Goal: Navigation & Orientation: Find specific page/section

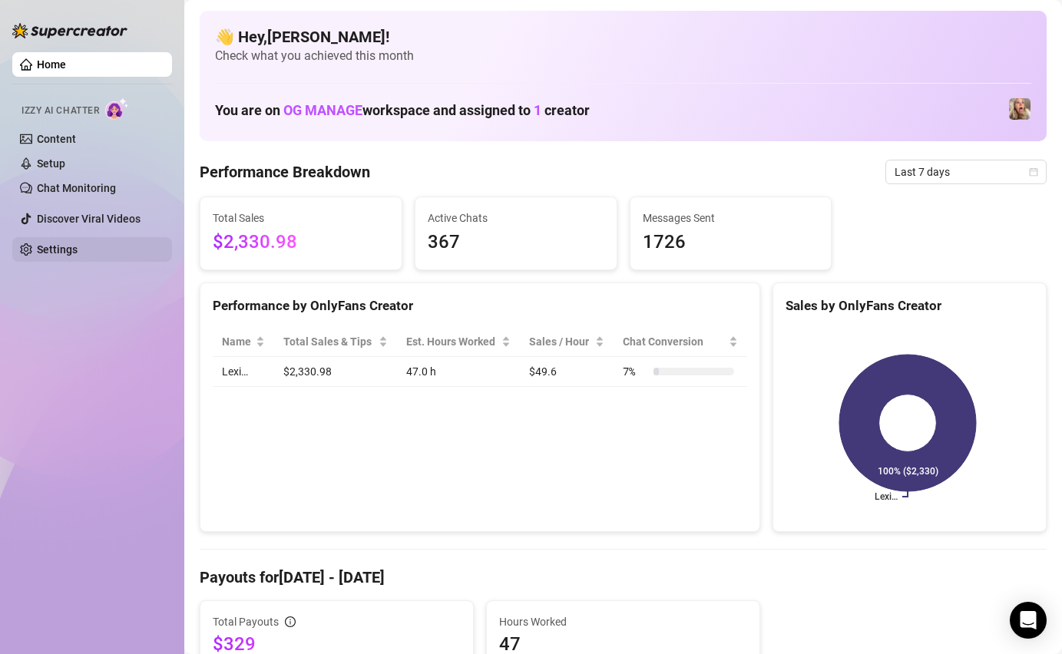
click at [55, 250] on link "Settings" at bounding box center [57, 249] width 41 height 12
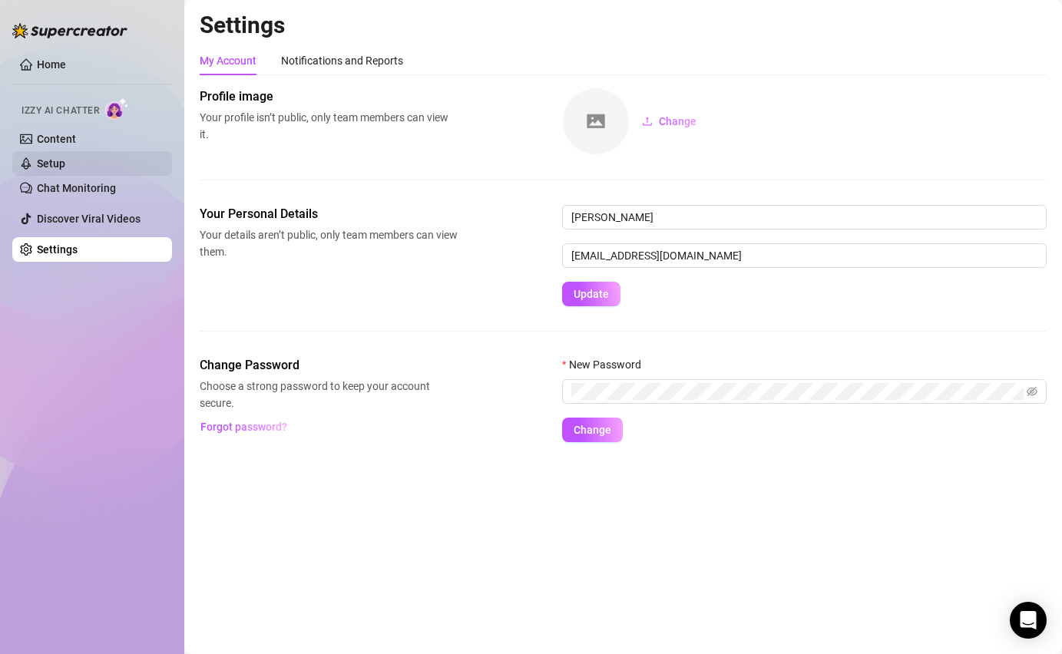
click at [65, 161] on link "Setup" at bounding box center [51, 163] width 28 height 12
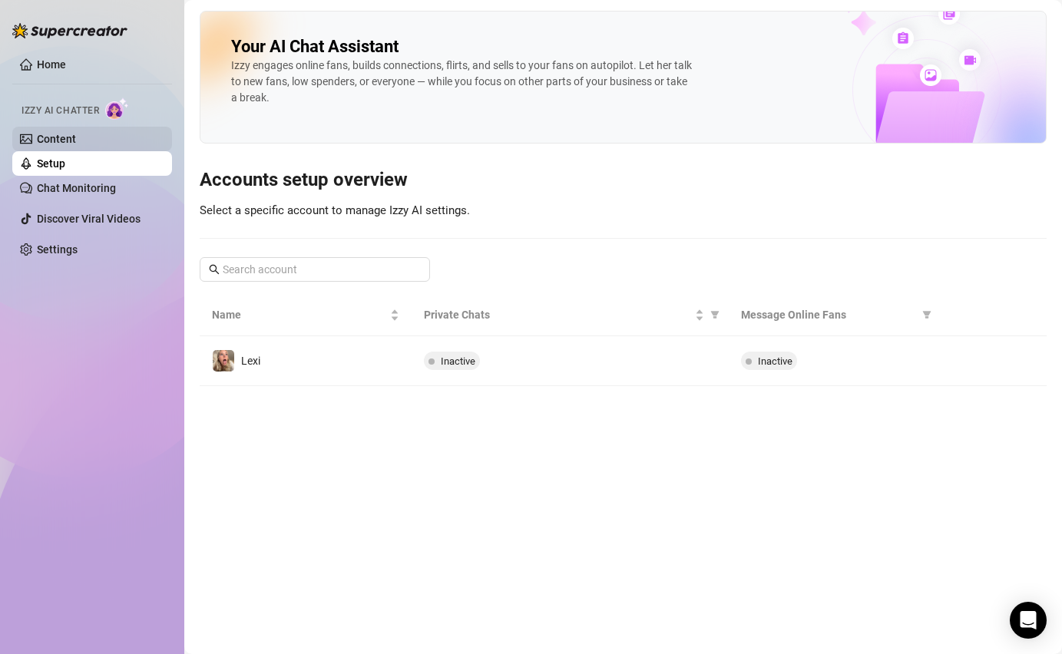
click at [60, 145] on link "Content" at bounding box center [56, 139] width 39 height 12
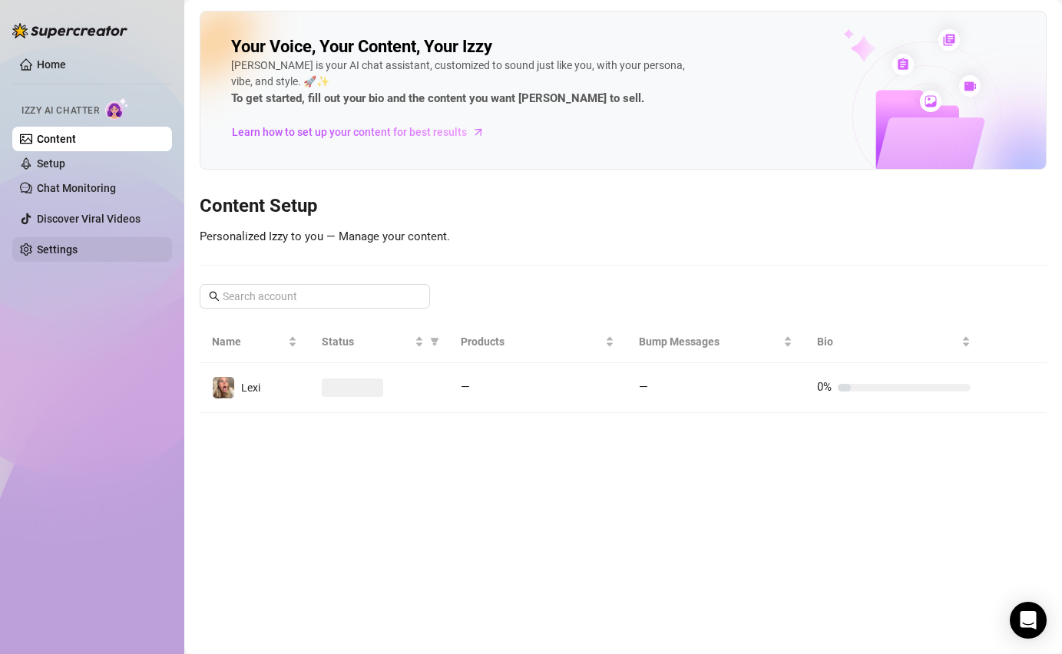
click at [53, 253] on link "Settings" at bounding box center [57, 249] width 41 height 12
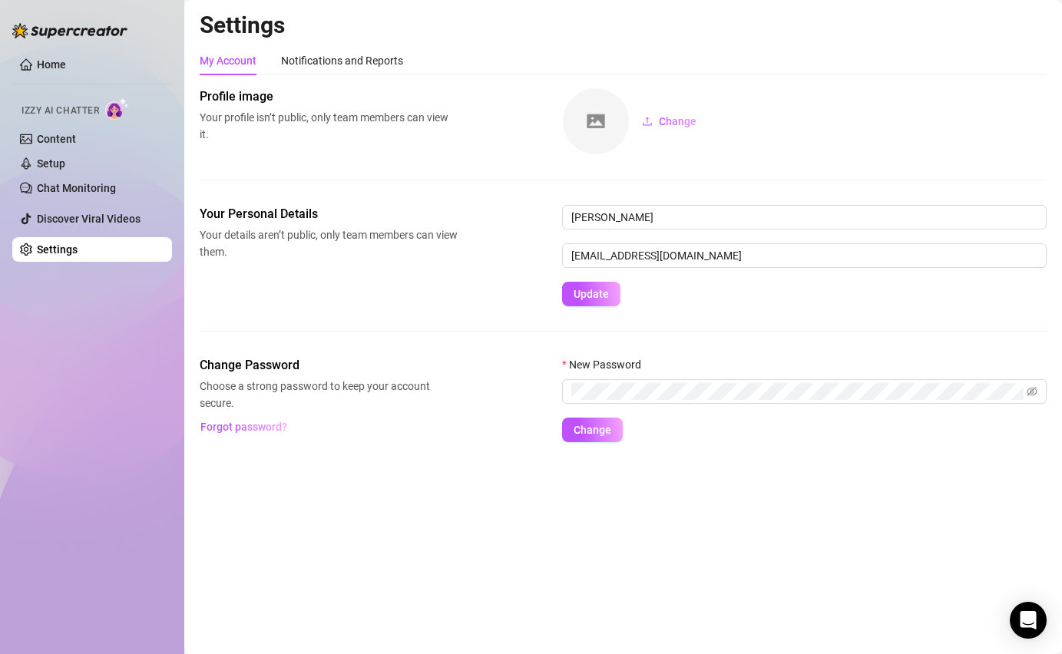
click at [98, 355] on div "Home Izzy AI Chatter Content Setup Chat Monitoring Discover Viral Videos Settin…" at bounding box center [92, 320] width 160 height 640
